Goal: Task Accomplishment & Management: Use online tool/utility

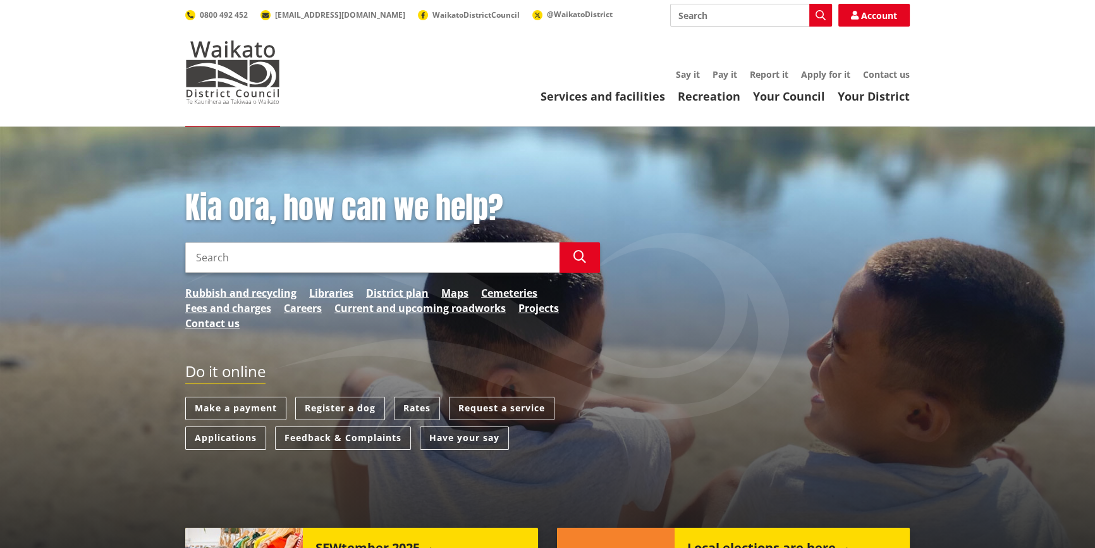
click at [414, 402] on link "Rates" at bounding box center [417, 407] width 46 height 23
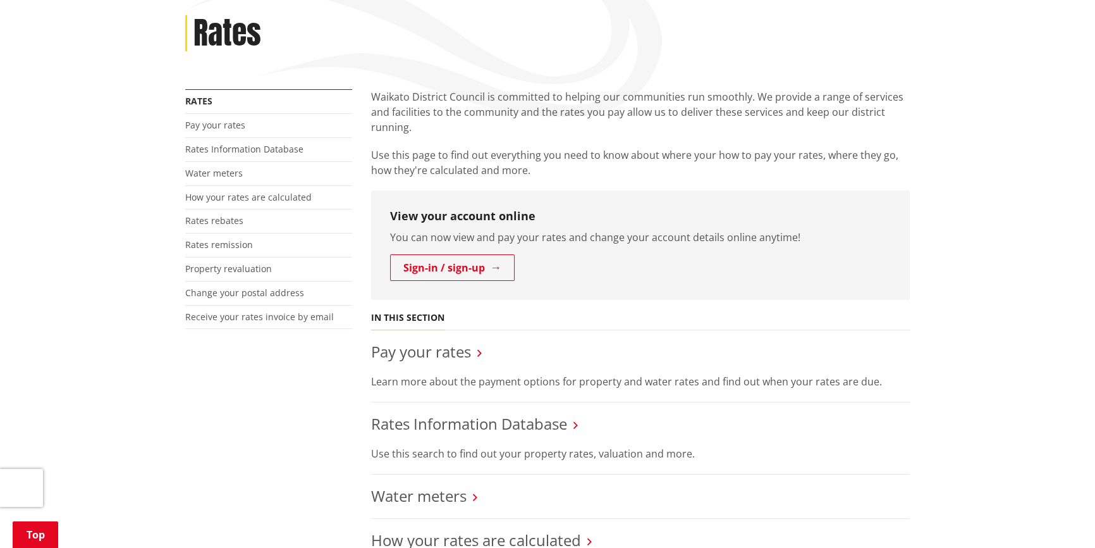
scroll to position [172, 0]
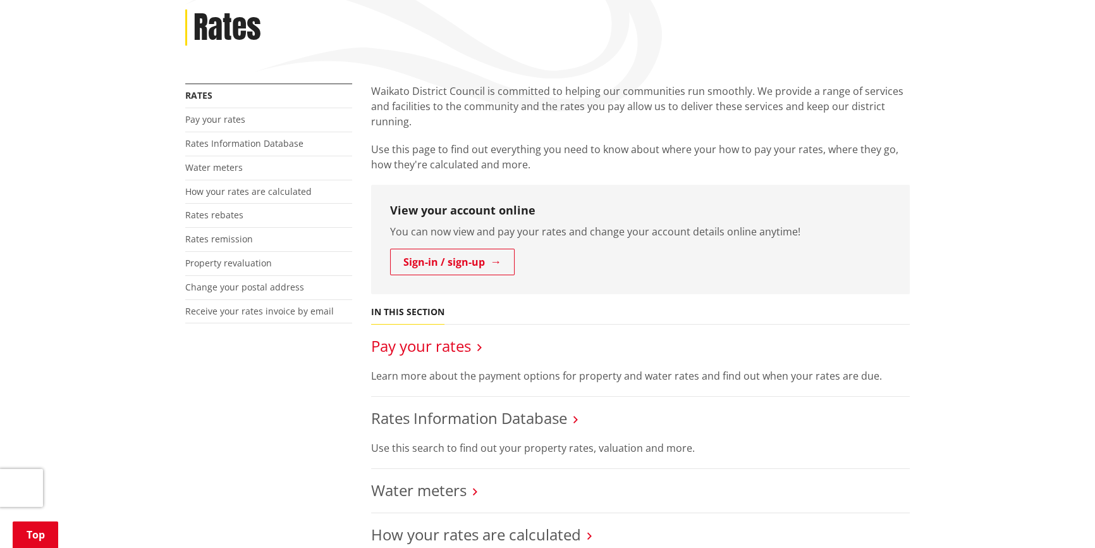
click at [432, 347] on link "Pay your rates" at bounding box center [421, 345] width 100 height 21
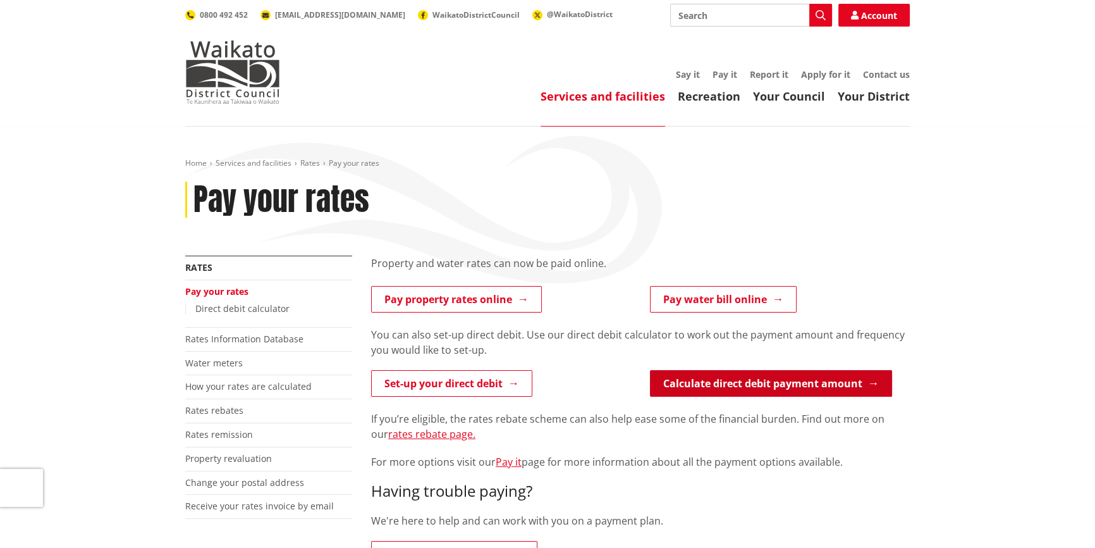
click at [716, 383] on link "Calculate direct debit payment amount" at bounding box center [771, 383] width 242 height 27
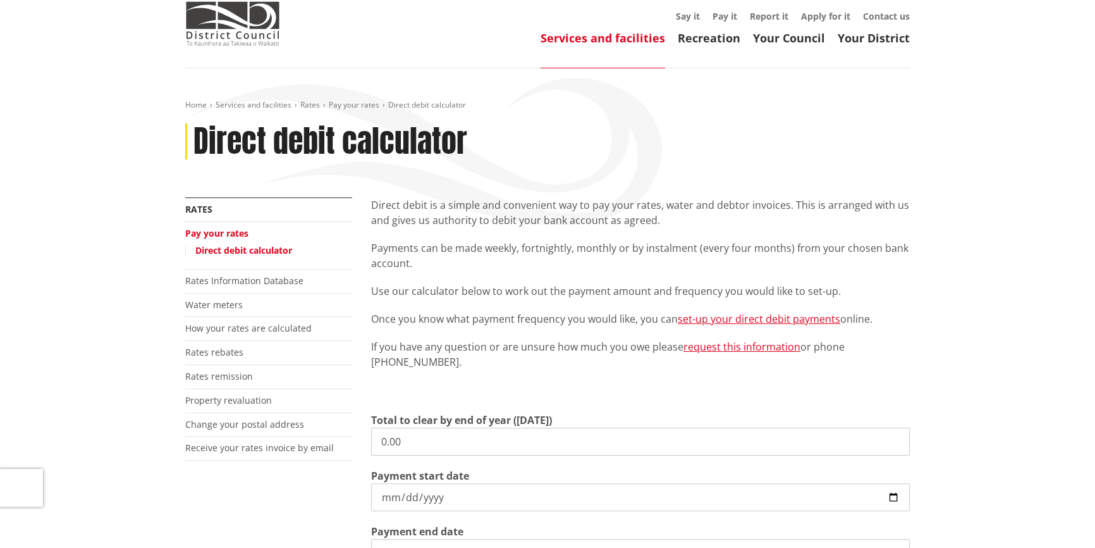
scroll to position [114, 0]
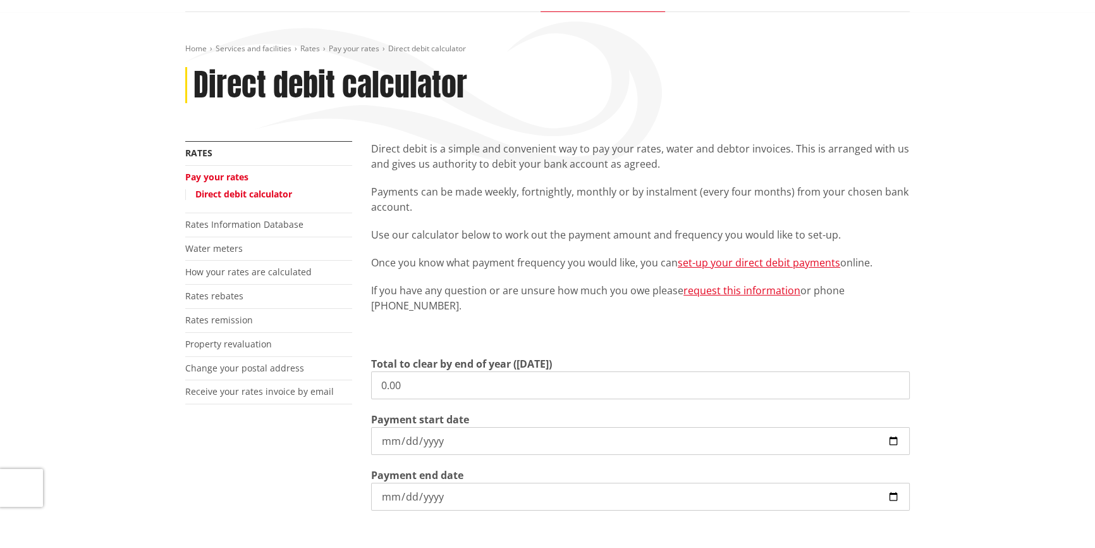
click at [378, 381] on input "0.00" at bounding box center [640, 385] width 539 height 28
type input "2,604.16"
click at [447, 437] on input "2025-09-05" at bounding box center [640, 441] width 539 height 28
click at [894, 439] on input "2025-09-05" at bounding box center [640, 441] width 539 height 28
type input "2025-09-10"
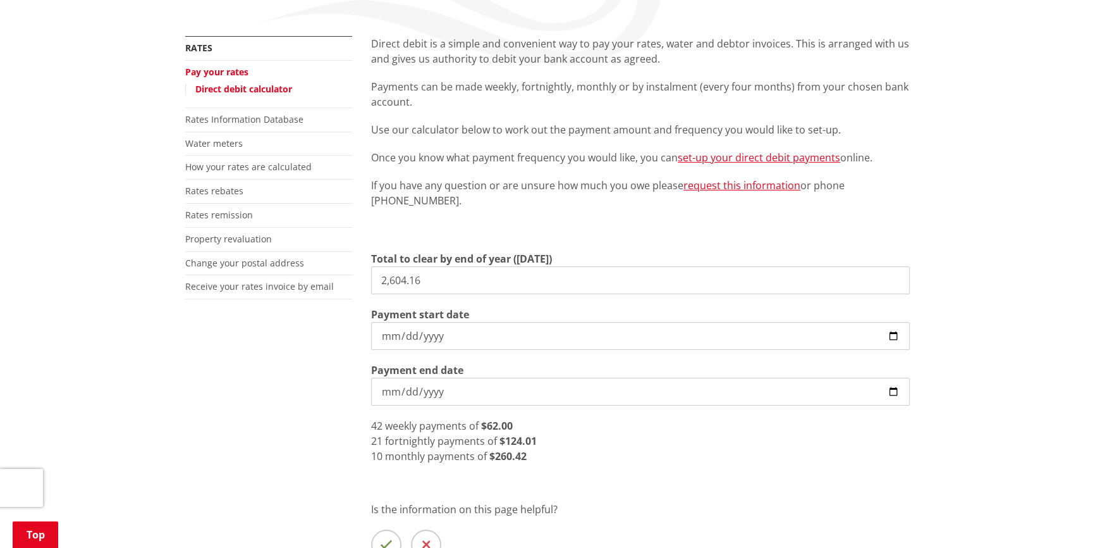
scroll to position [230, 0]
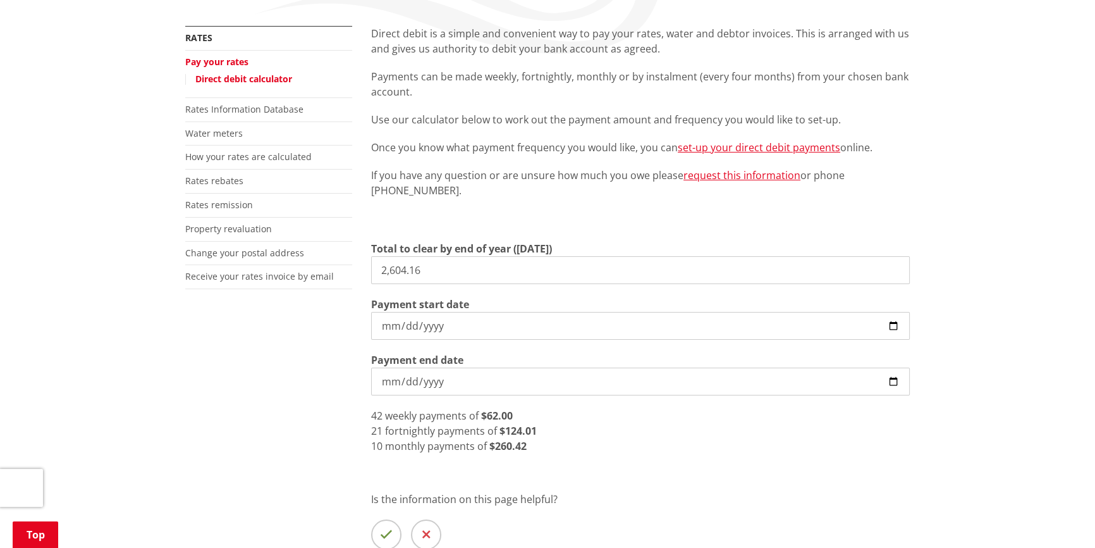
click at [594, 376] on input "2026-06-30" at bounding box center [640, 381] width 539 height 28
